Goal: Transaction & Acquisition: Purchase product/service

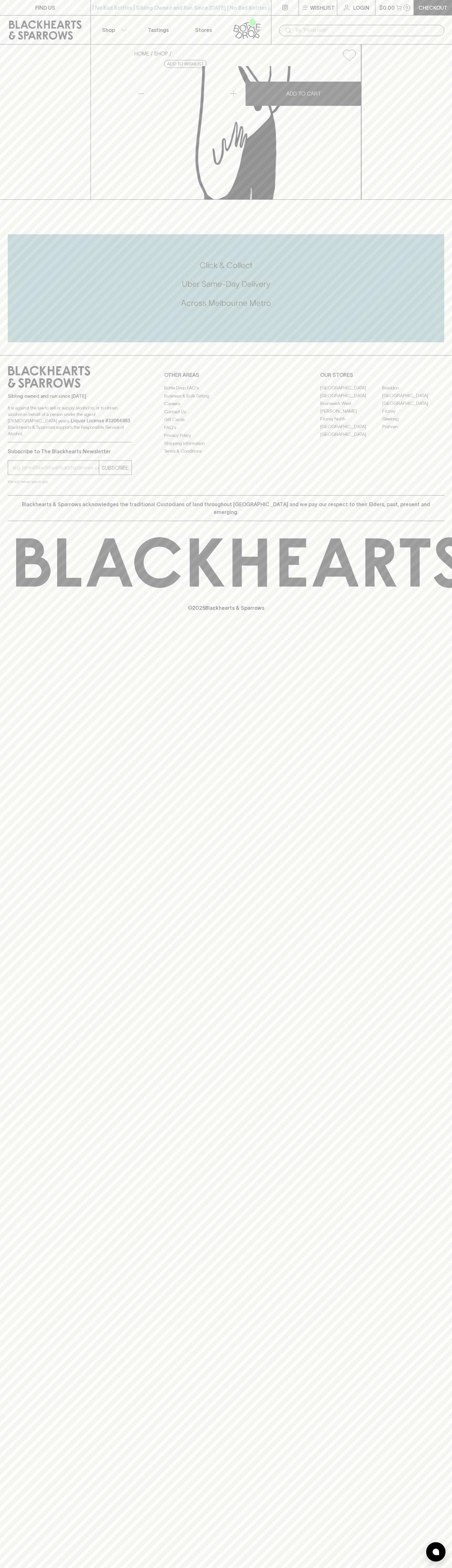
click at [325, 13] on button "Wishlist" at bounding box center [317, 7] width 38 height 15
click at [19, 1567] on html "FIND US | No Bad Bottles | Sibling Owned and Run Since [DATE] | No Bad Bottles …" at bounding box center [226, 784] width 452 height 1568
click at [30, 300] on div at bounding box center [226, 784] width 452 height 1568
